Goal: Task Accomplishment & Management: Manage account settings

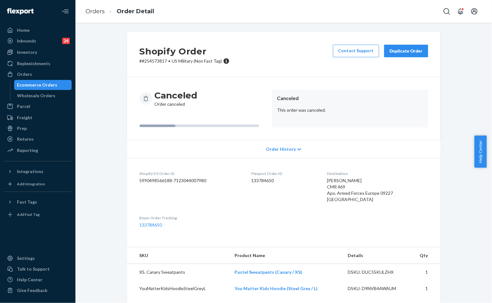
click at [107, 11] on li "Order Detail" at bounding box center [129, 11] width 49 height 8
click at [92, 11] on link "Orders" at bounding box center [94, 11] width 19 height 7
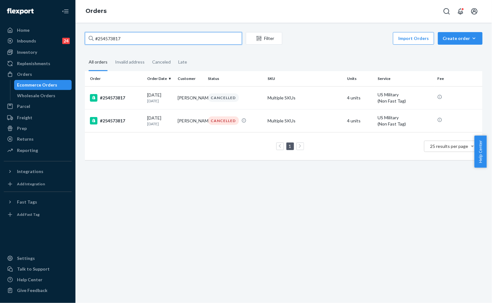
click at [196, 32] on input "#254573817" at bounding box center [163, 38] width 157 height 13
paste input "5093700"
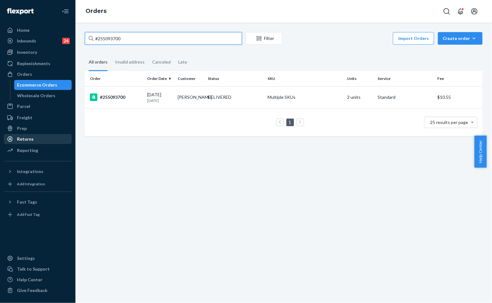
type input "#255093700"
click at [39, 136] on div "Returns" at bounding box center [37, 139] width 67 height 9
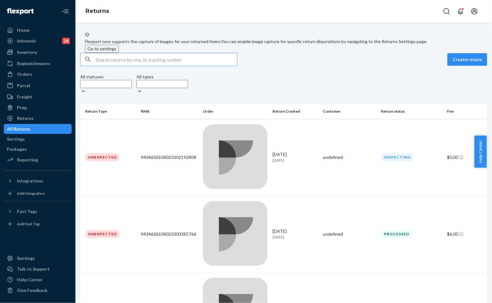
click at [132, 66] on input "text" at bounding box center [166, 59] width 141 height 13
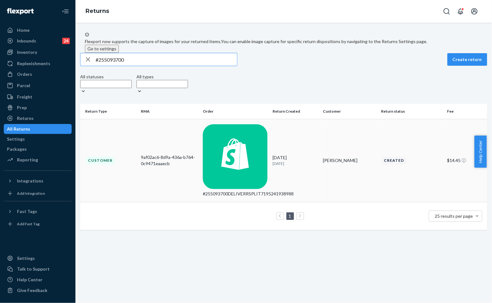
type input "#255093700"
click at [274, 154] on div "9/13/2025 6 days ago" at bounding box center [295, 160] width 45 height 12
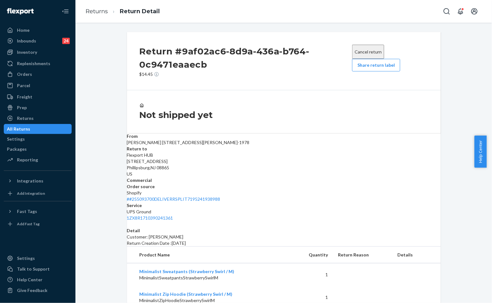
click at [377, 69] on button "Share return label" at bounding box center [376, 65] width 48 height 13
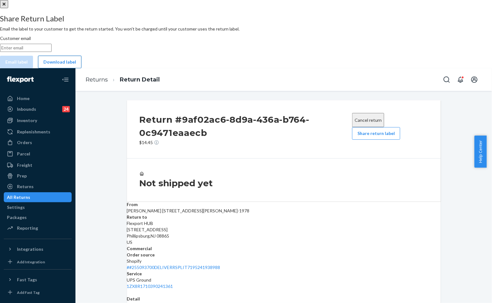
click at [81, 68] on button "Download label" at bounding box center [59, 62] width 43 height 13
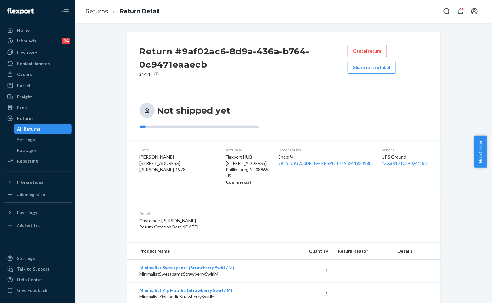
click at [303, 92] on div "Not shipped yet" at bounding box center [284, 115] width 314 height 50
